Goal: Find contact information: Find contact information

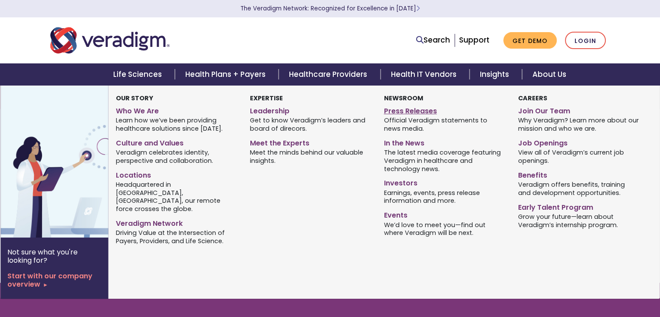
click at [418, 111] on link "Press Releases" at bounding box center [444, 109] width 121 height 13
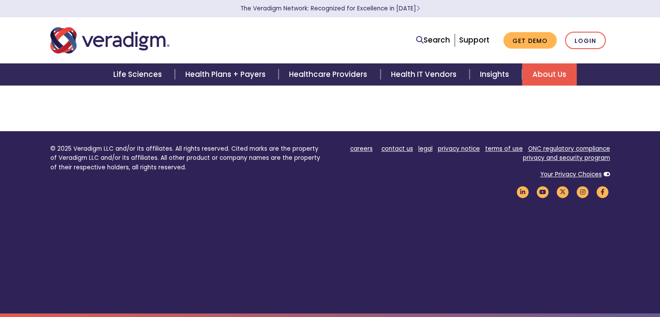
scroll to position [45, 0]
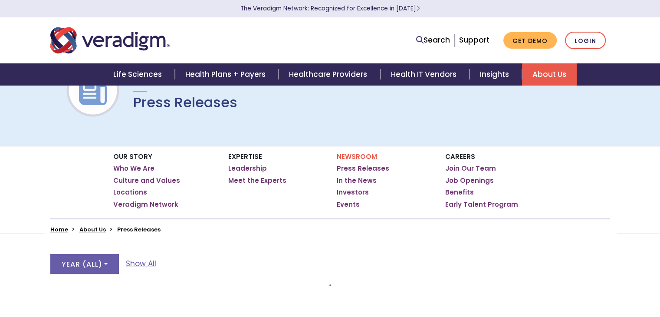
click at [143, 229] on li "Press Releases" at bounding box center [138, 229] width 43 height 8
click at [363, 168] on link "Press Releases" at bounding box center [363, 168] width 53 height 9
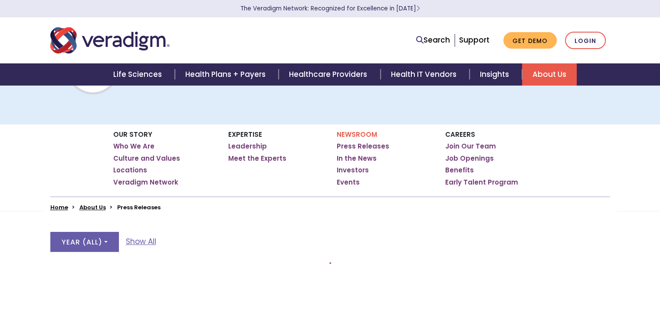
scroll to position [174, 0]
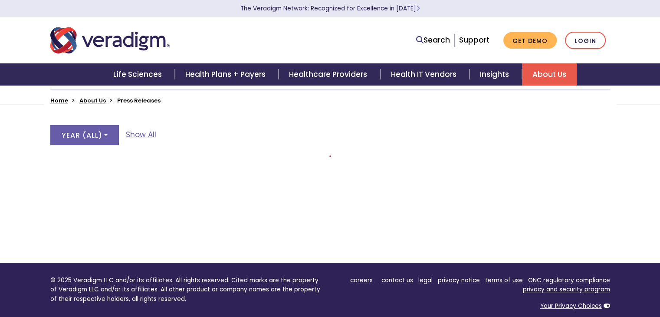
click at [141, 103] on li "Press Releases" at bounding box center [138, 100] width 43 height 8
click at [409, 278] on link "contact us" at bounding box center [397, 280] width 32 height 8
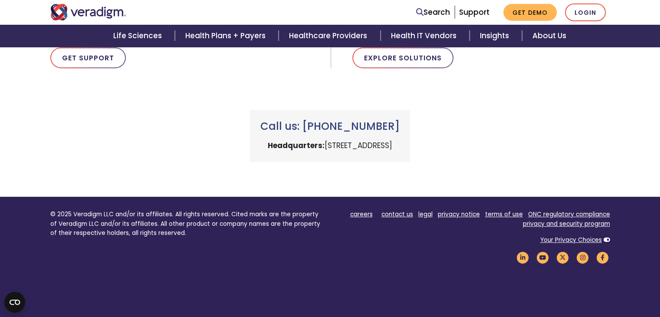
scroll to position [434, 0]
